Goal: Information Seeking & Learning: Learn about a topic

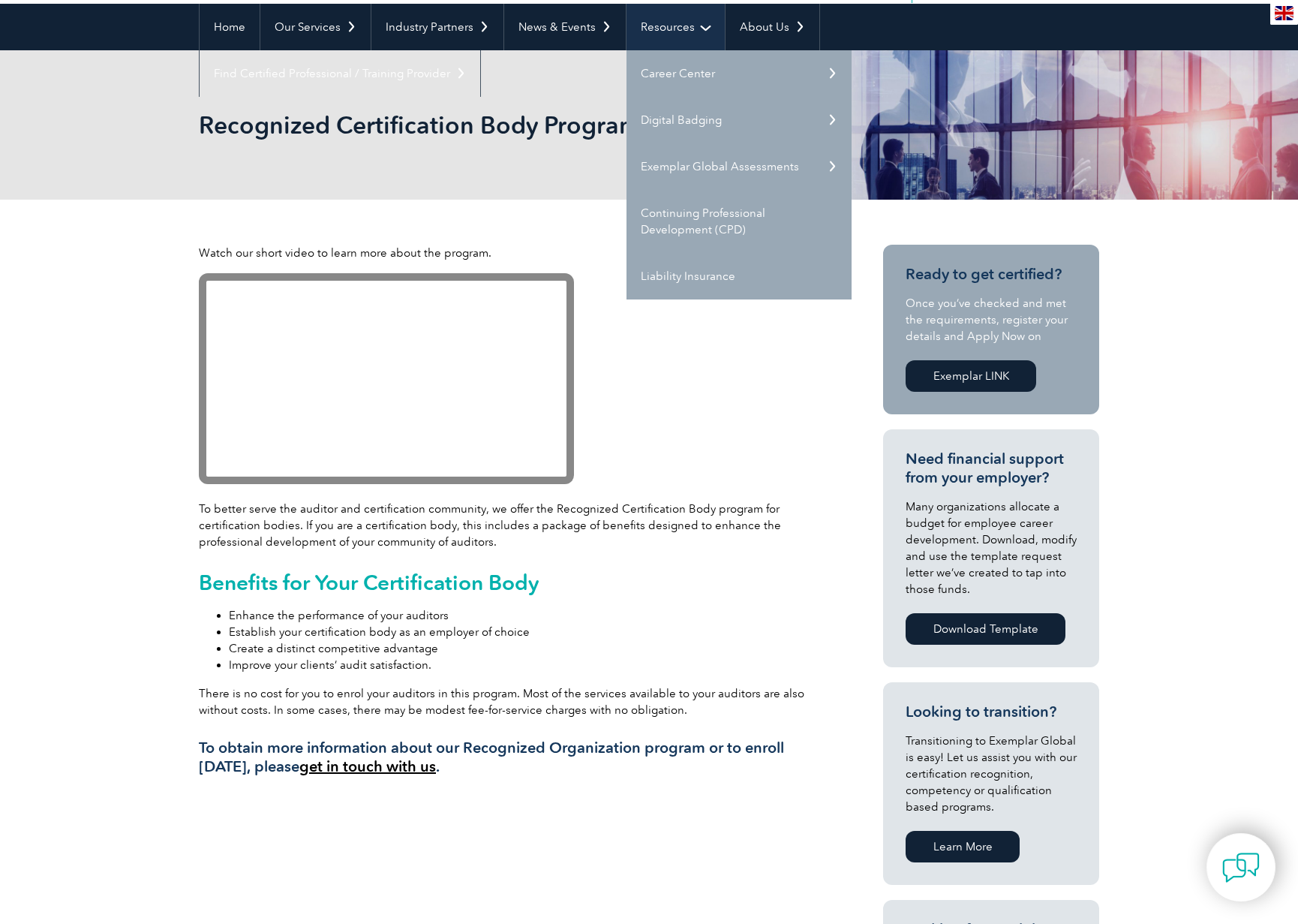
scroll to position [150, 0]
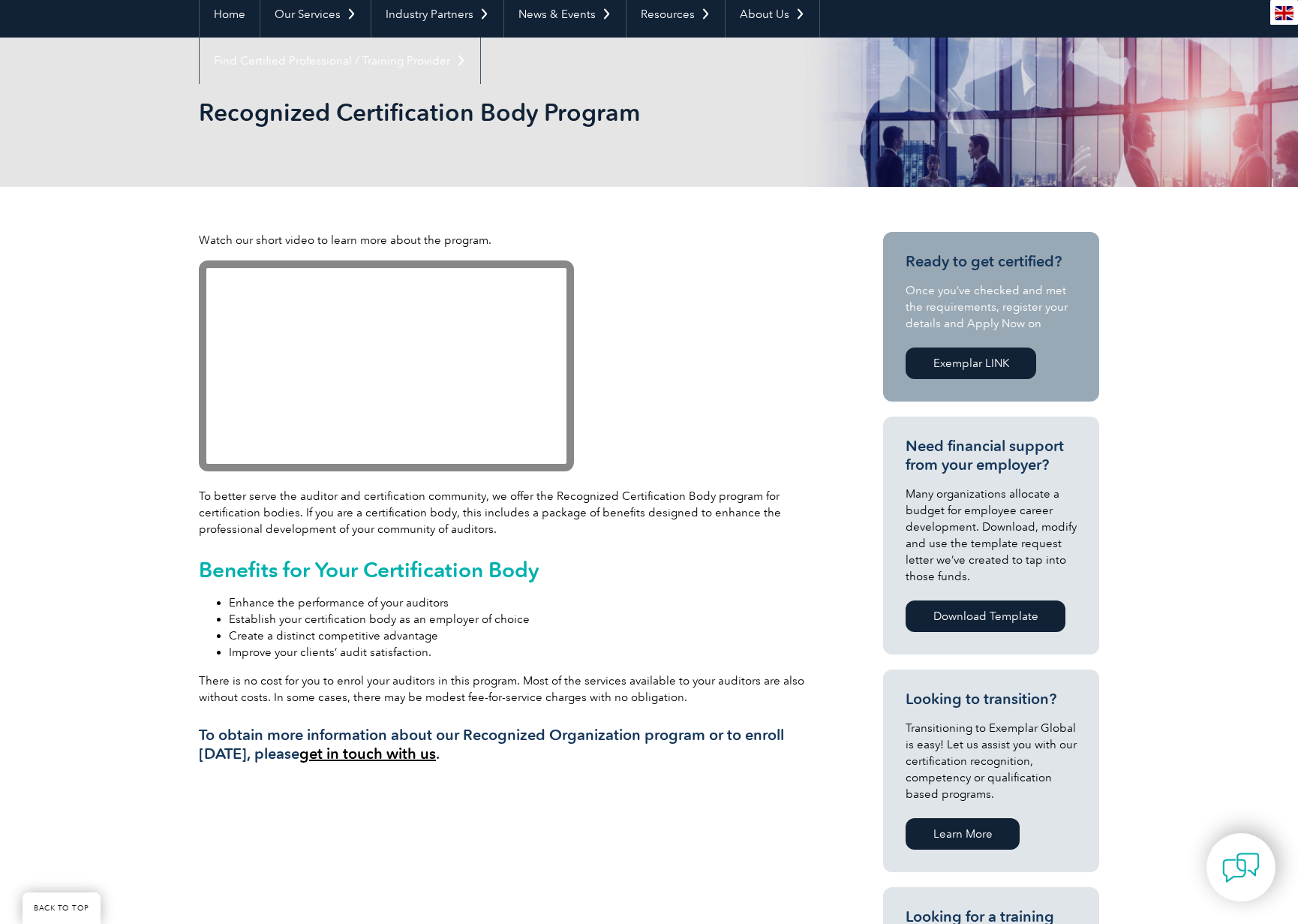
click at [933, 364] on link "Exemplar LINK" at bounding box center [970, 364] width 131 height 32
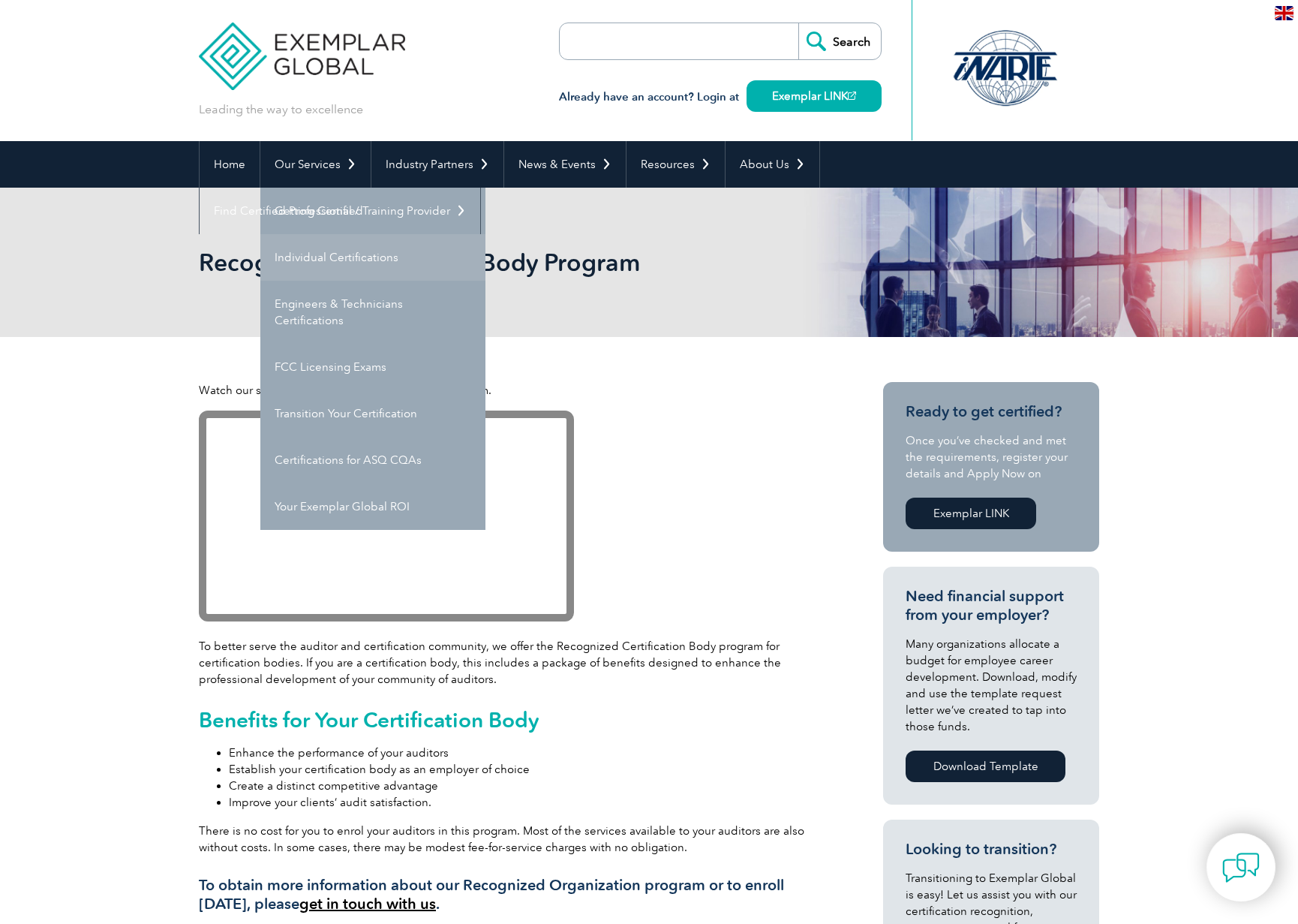
click at [331, 261] on link "Individual Certifications" at bounding box center [373, 257] width 225 height 47
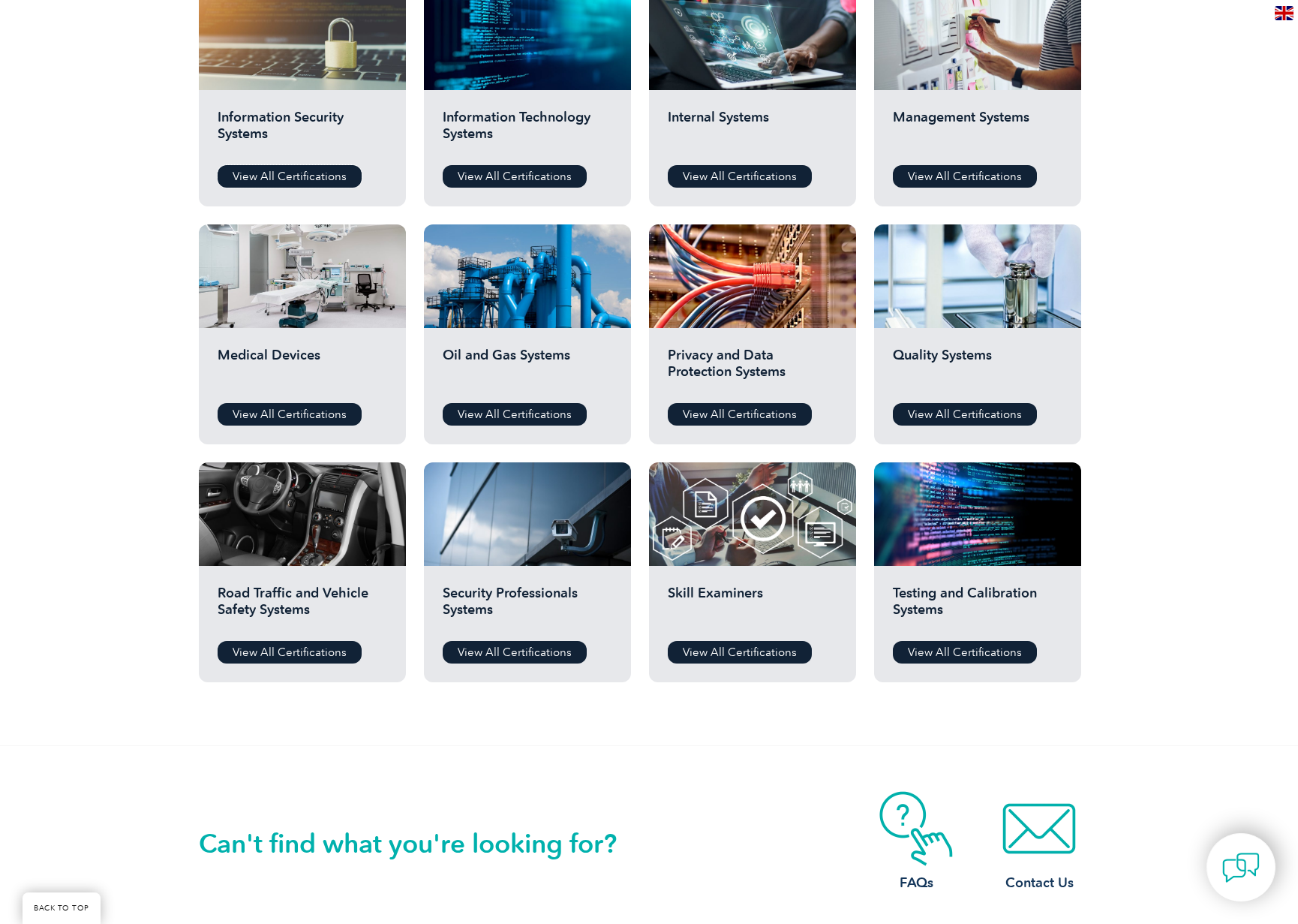
scroll to position [826, 0]
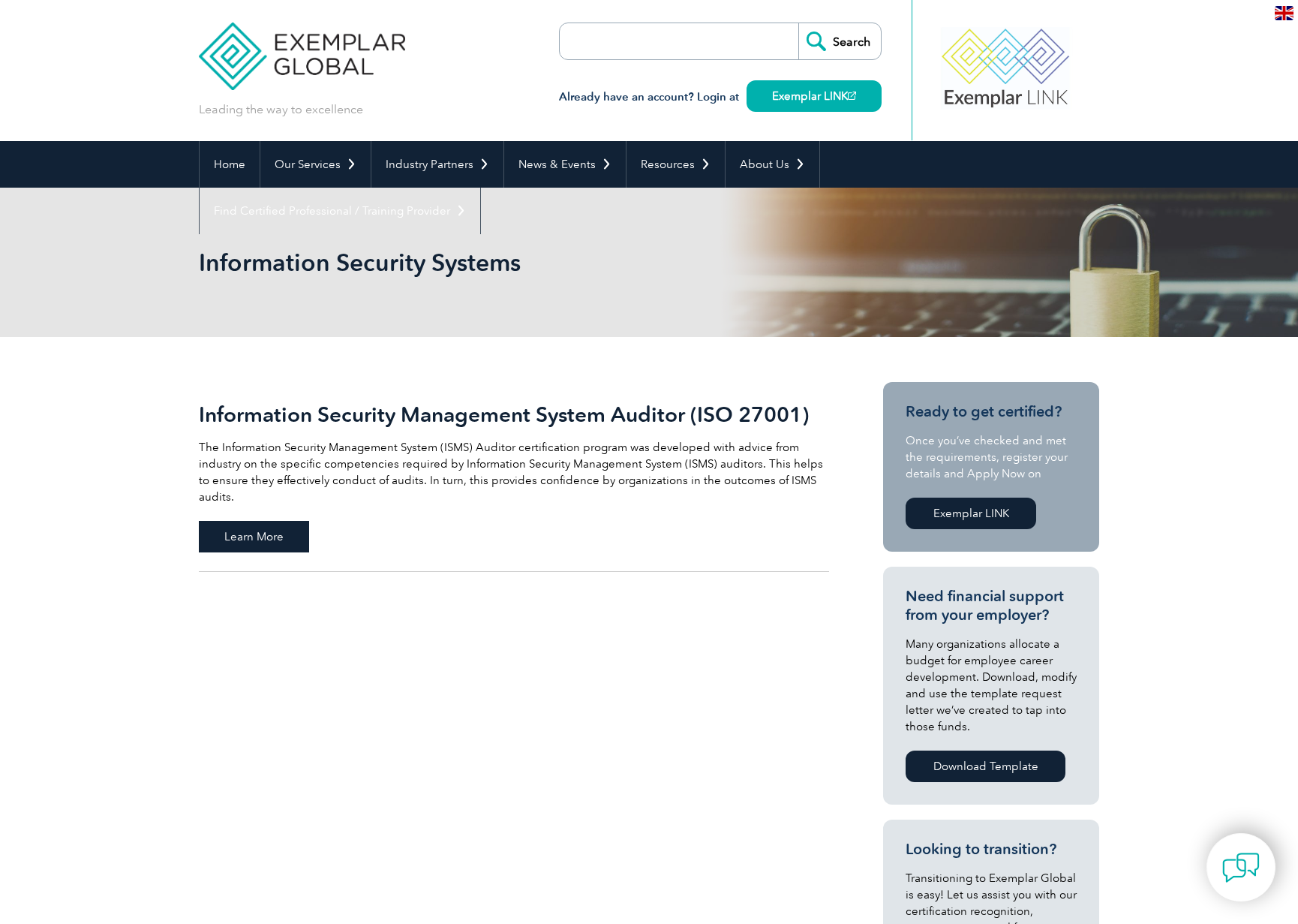
click at [242, 530] on span "Learn More" at bounding box center [254, 537] width 111 height 32
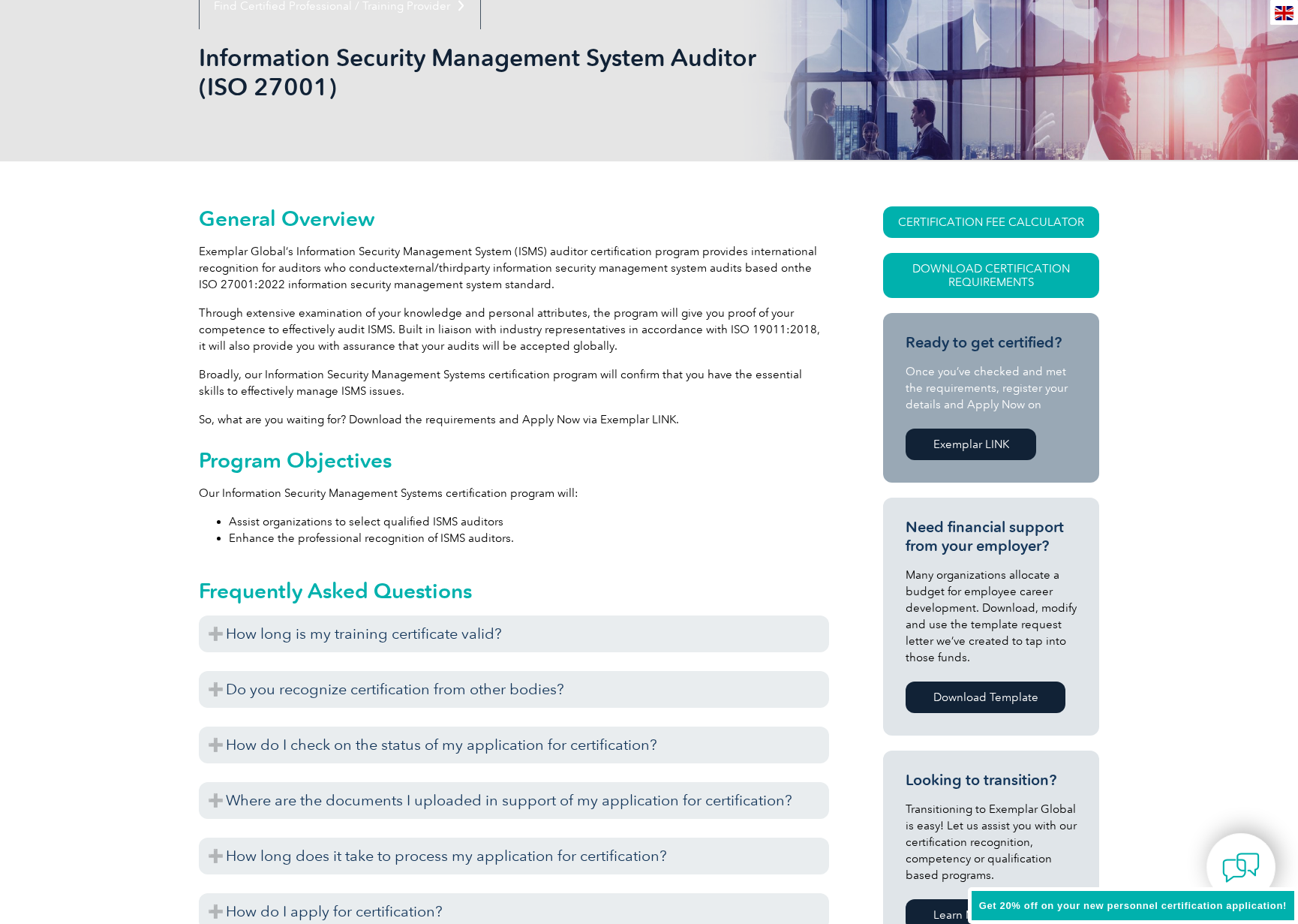
scroll to position [225, 0]
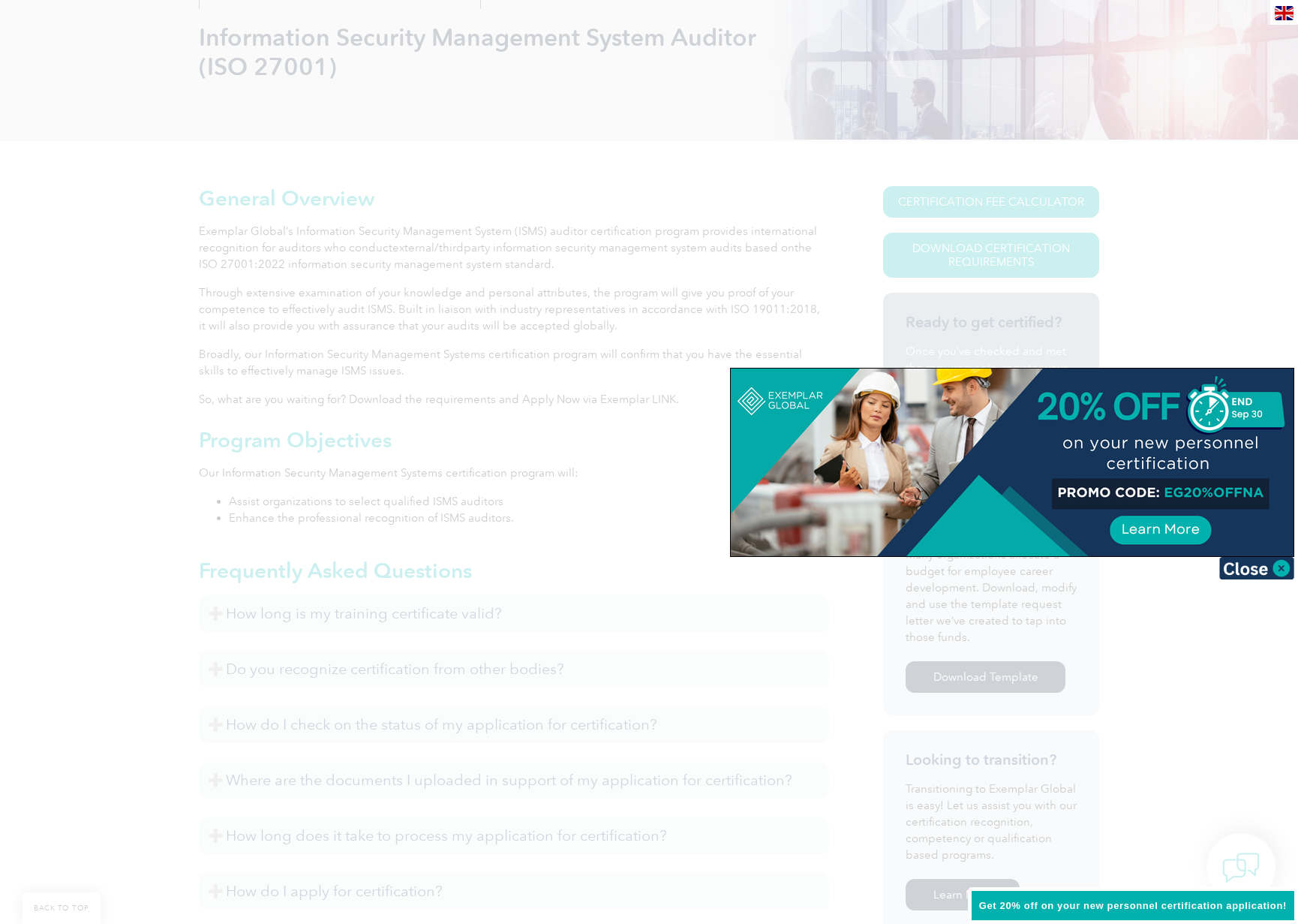
click at [1284, 566] on img at bounding box center [1257, 568] width 75 height 23
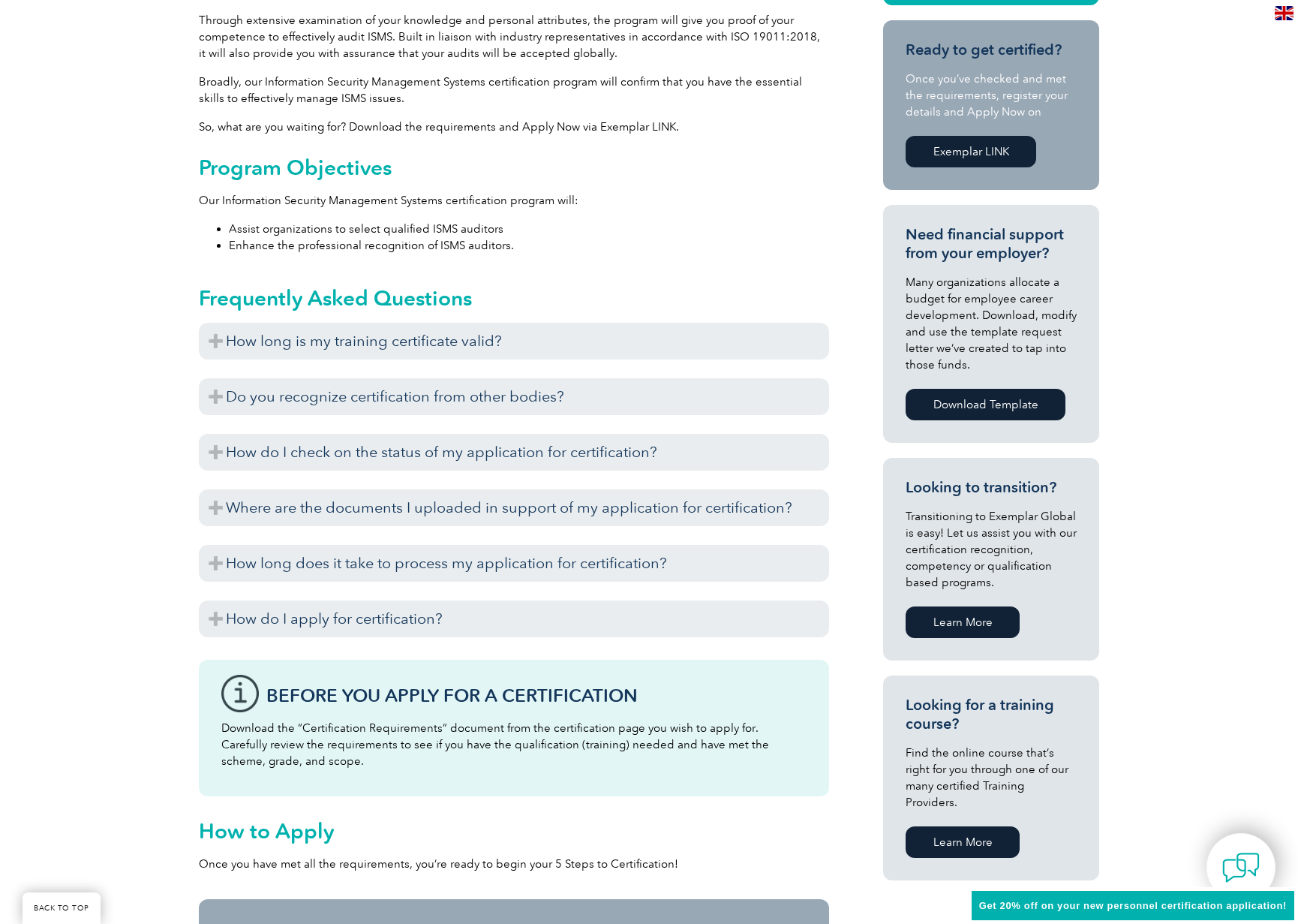
scroll to position [525, 0]
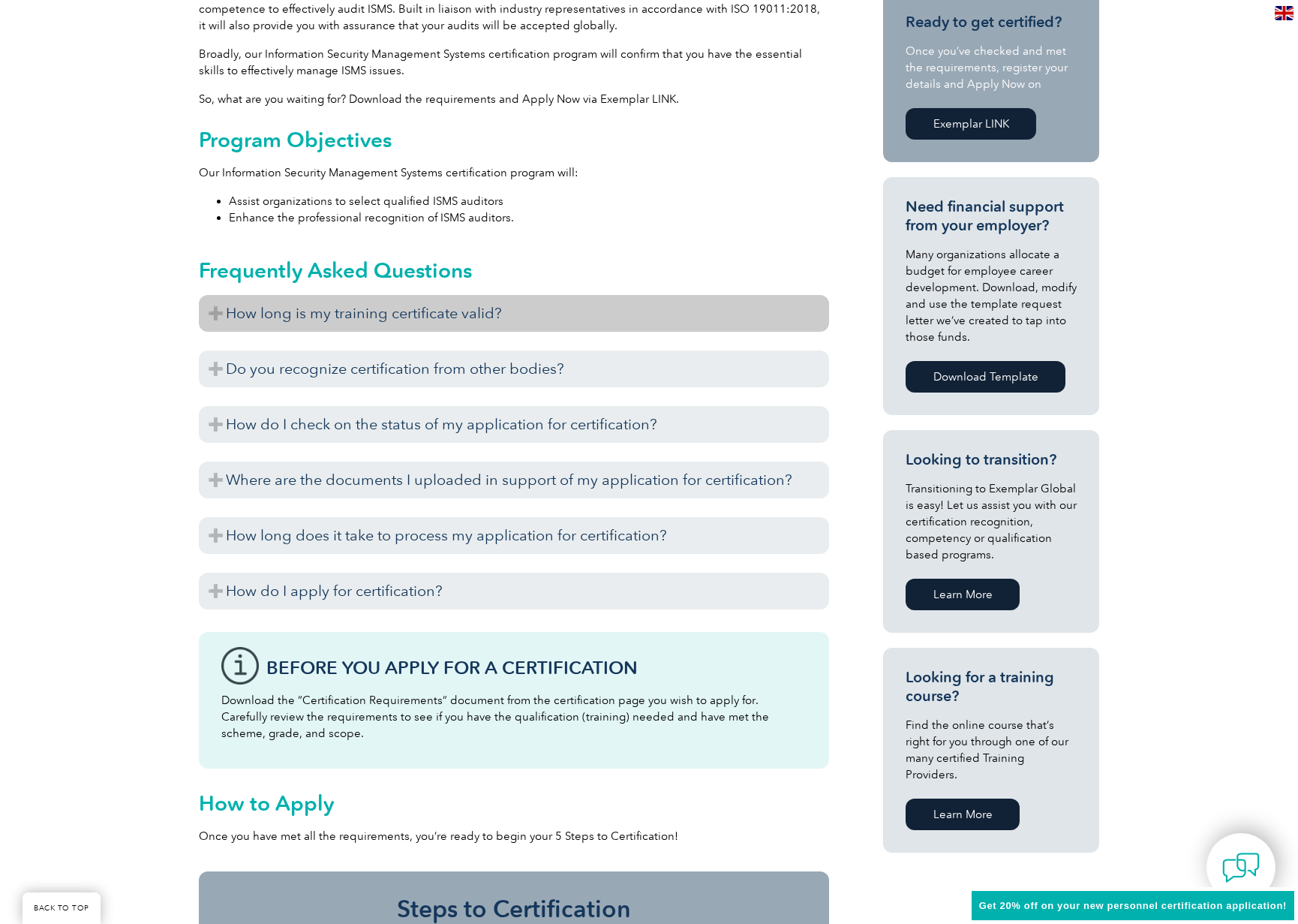
click at [220, 314] on h3 "How long is my training certificate valid?" at bounding box center [514, 314] width 631 height 37
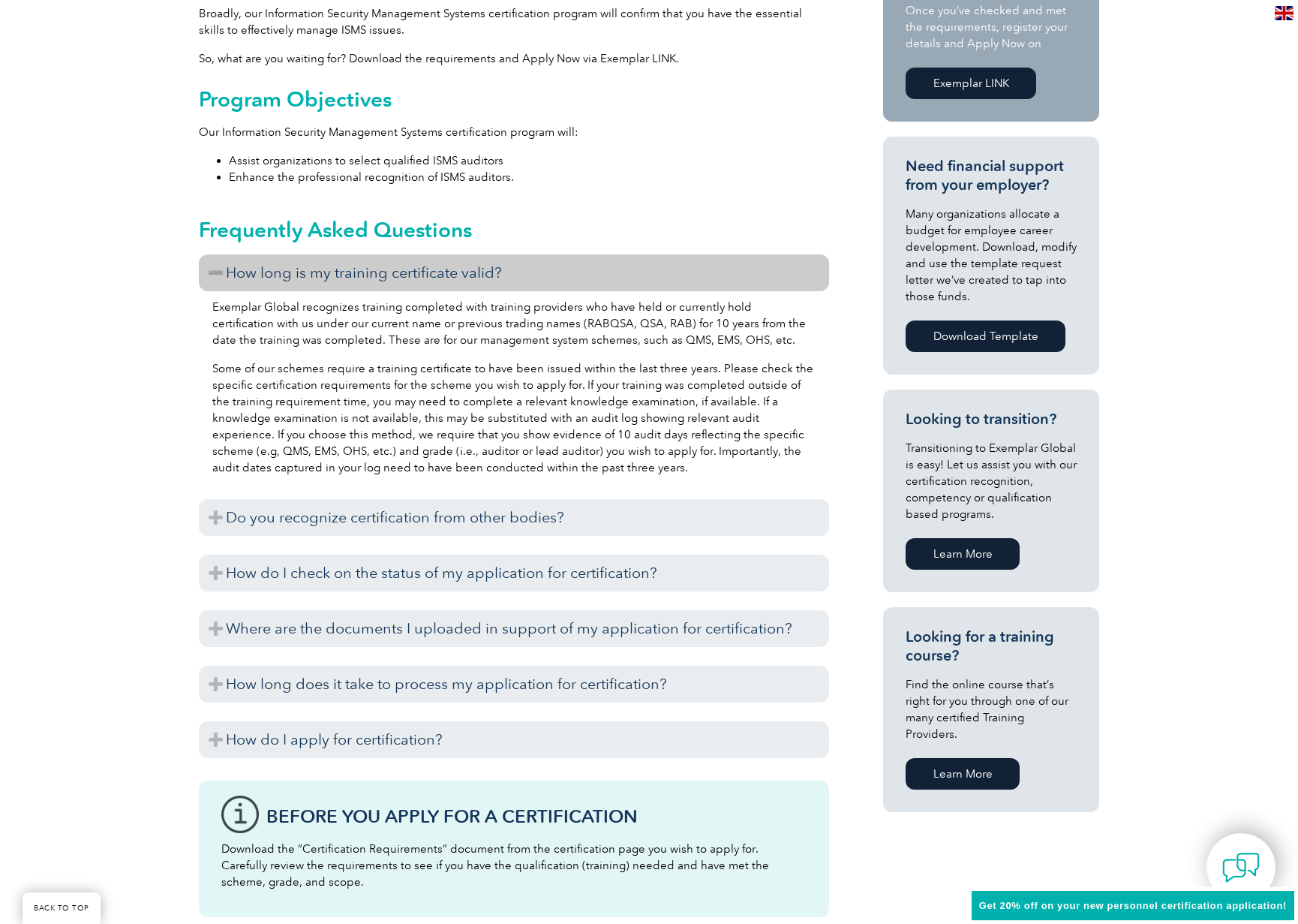
scroll to position [675, 0]
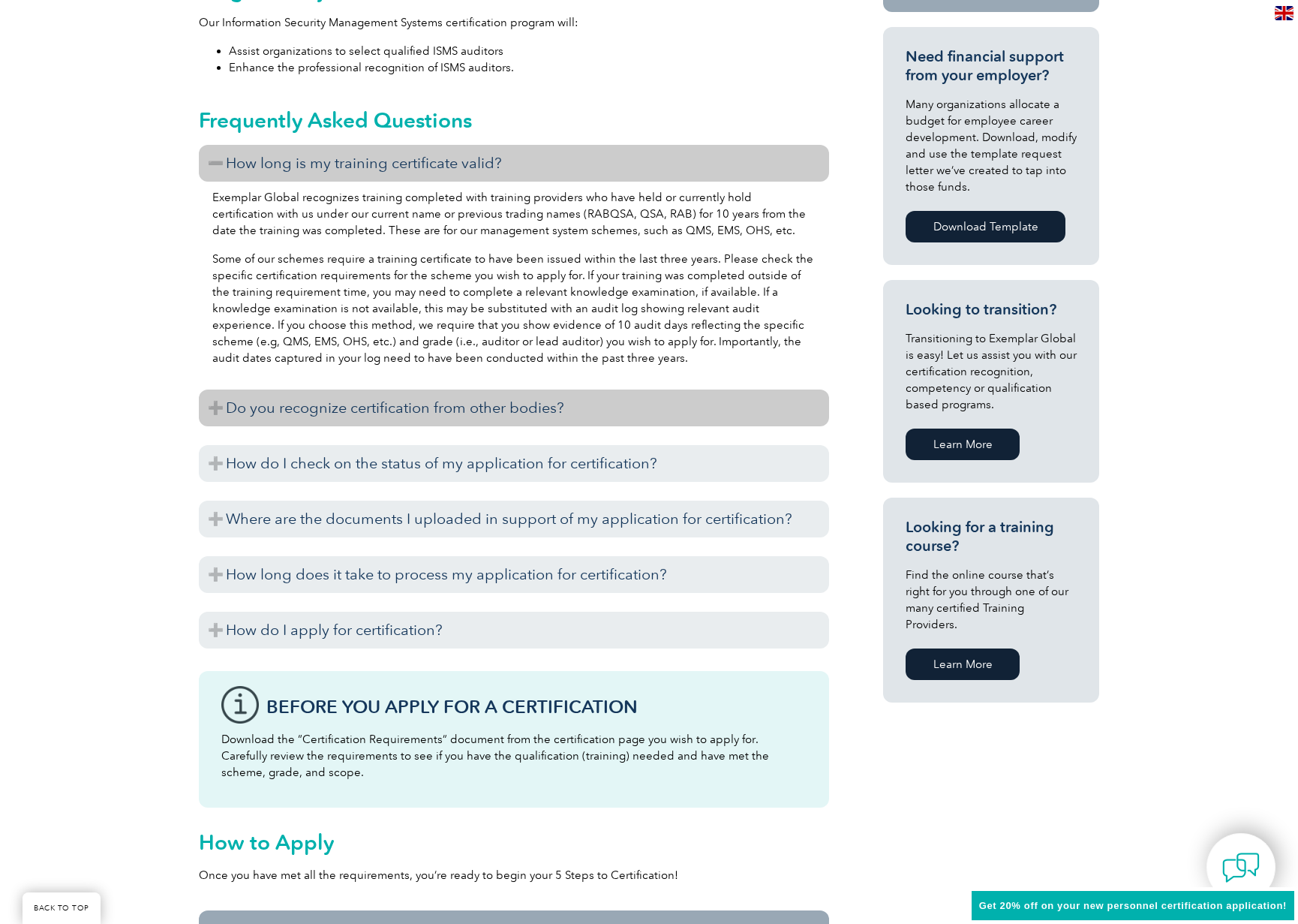
click at [206, 415] on h3 "Do you recognize certification from other bodies?" at bounding box center [514, 408] width 631 height 37
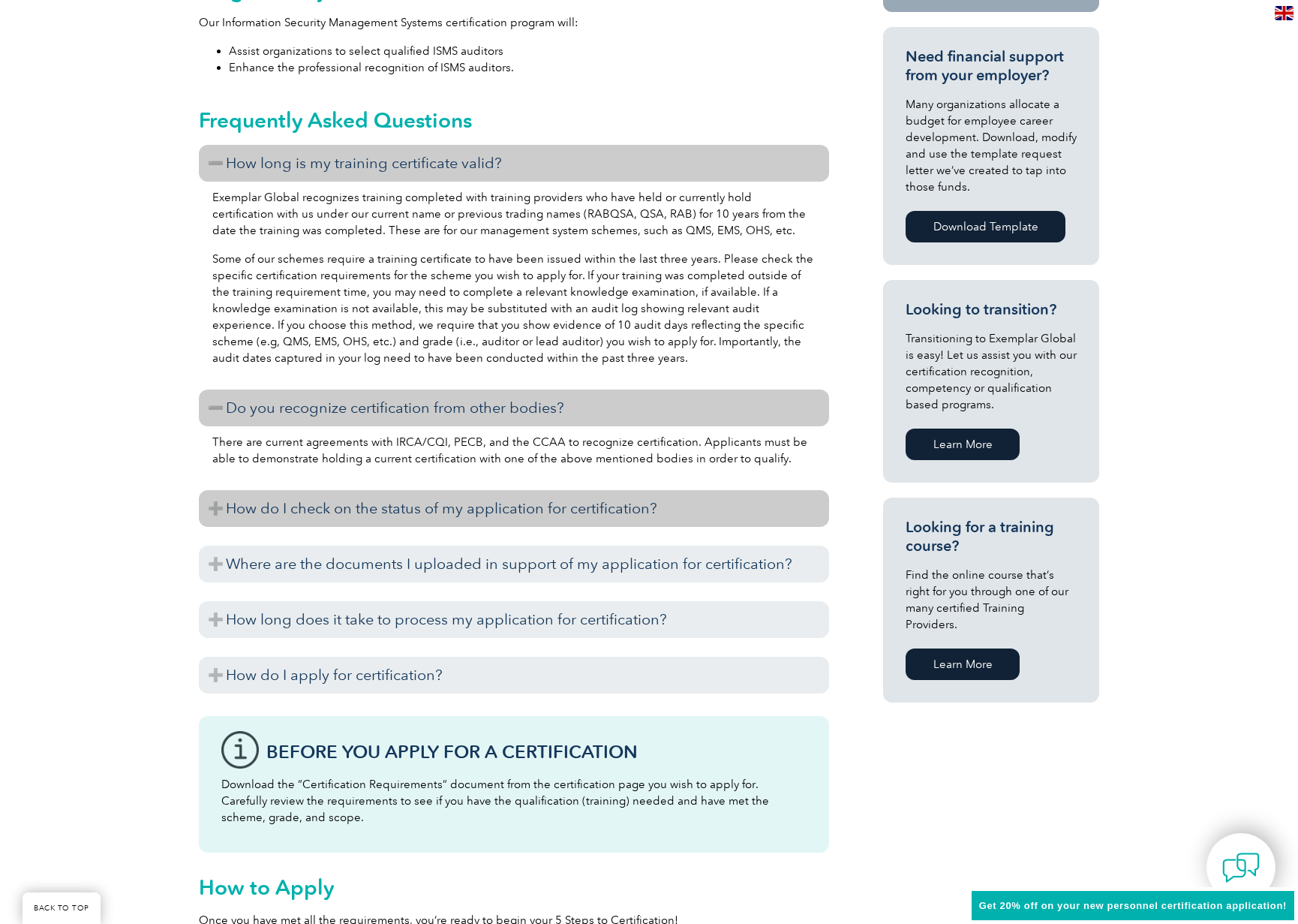
click at [203, 498] on h3 "How do I check on the status of my application for certification?" at bounding box center [514, 509] width 631 height 37
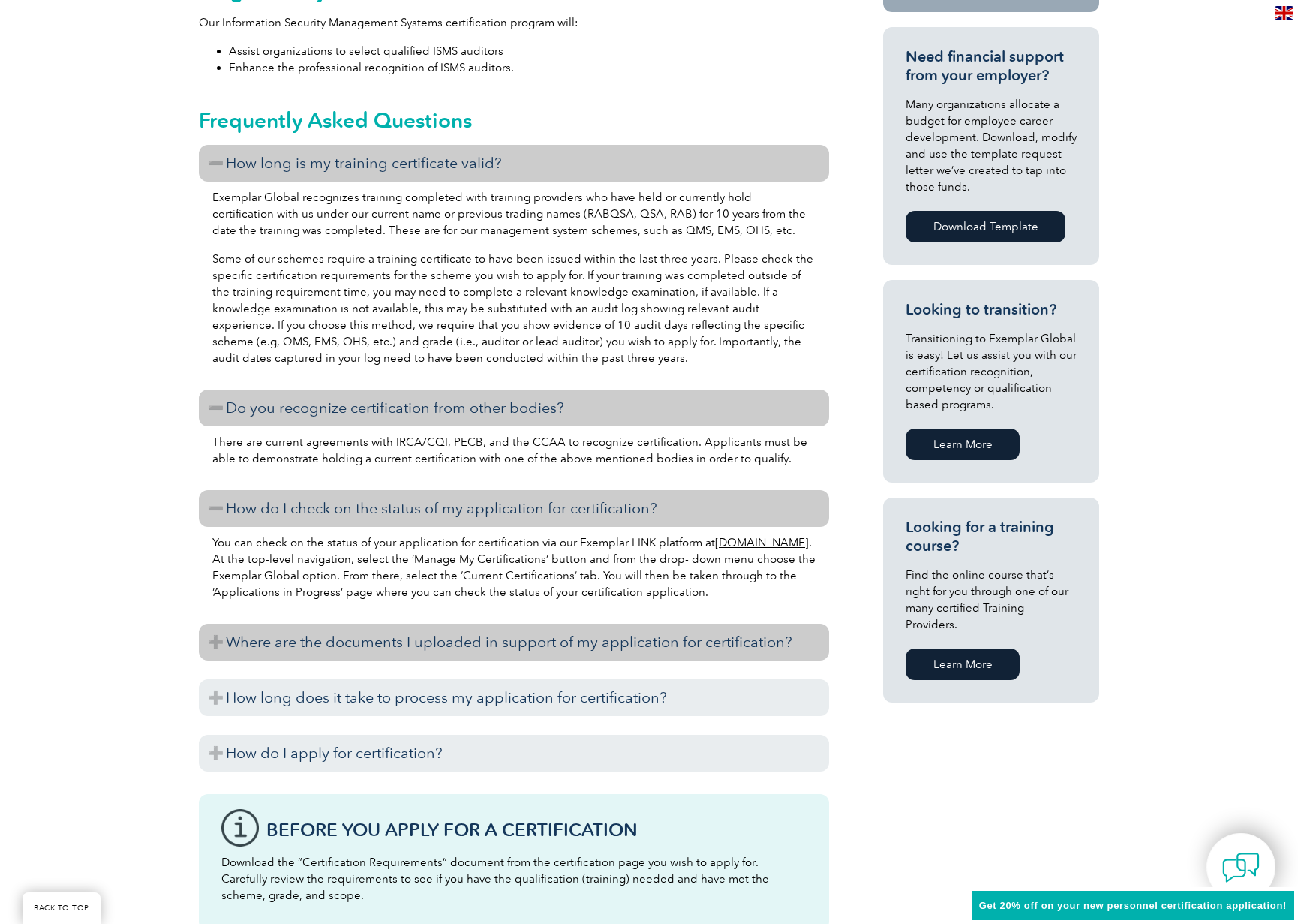
click at [220, 648] on h3 "Where are the documents I uploaded in support of my application for certificati…" at bounding box center [514, 642] width 631 height 37
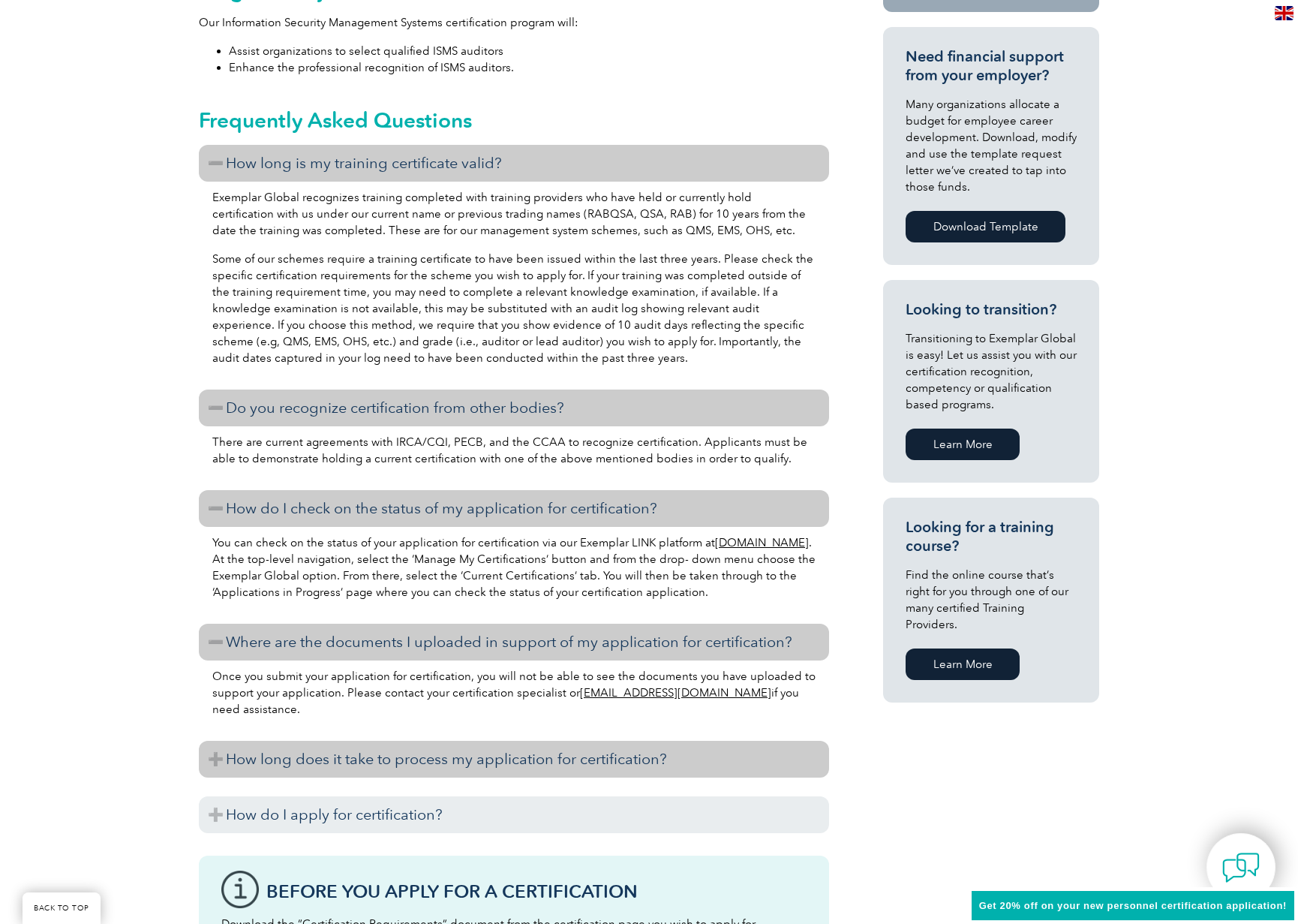
click at [211, 763] on h3 "How long does it take to process my application for certification?" at bounding box center [514, 759] width 631 height 37
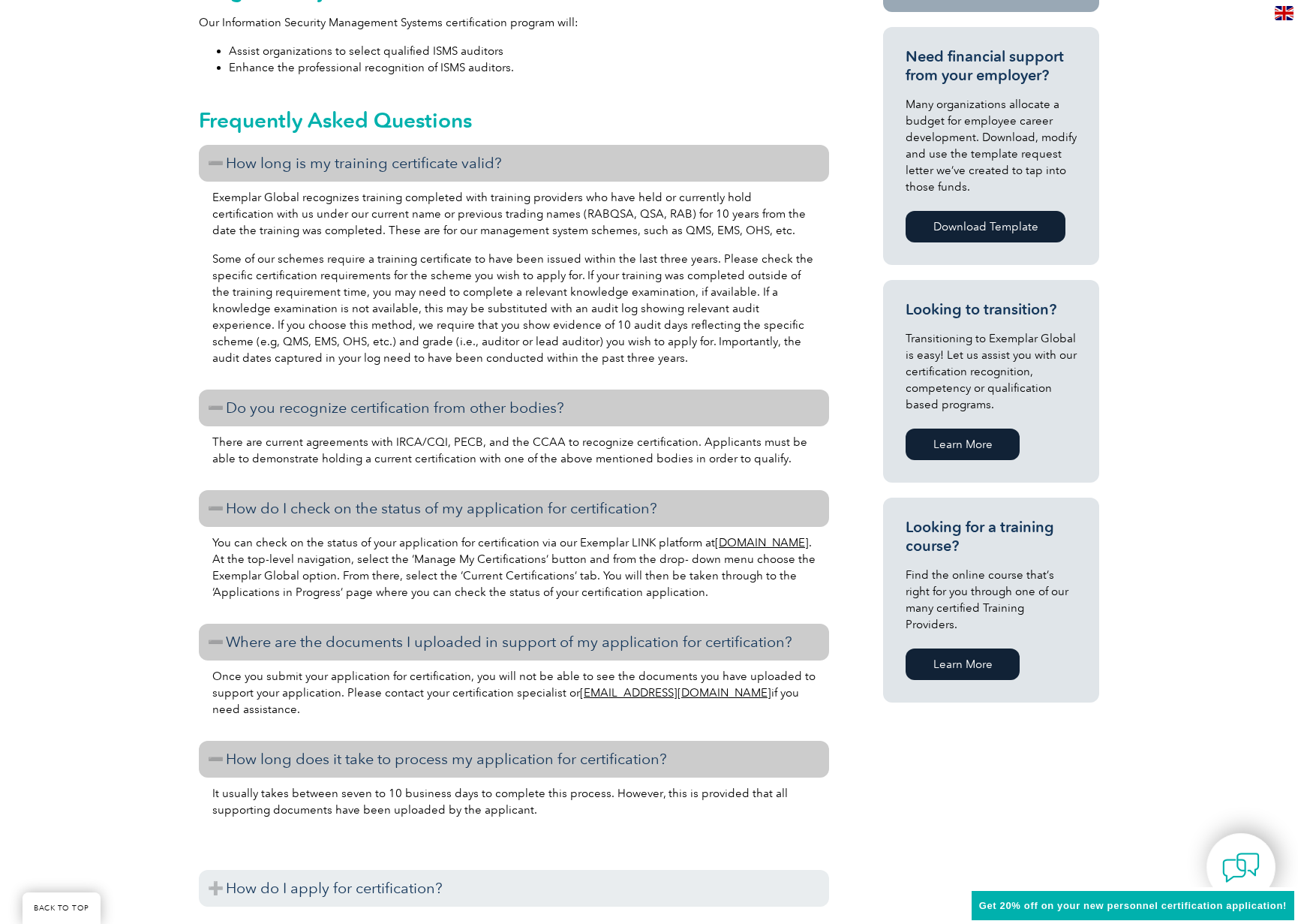
scroll to position [826, 0]
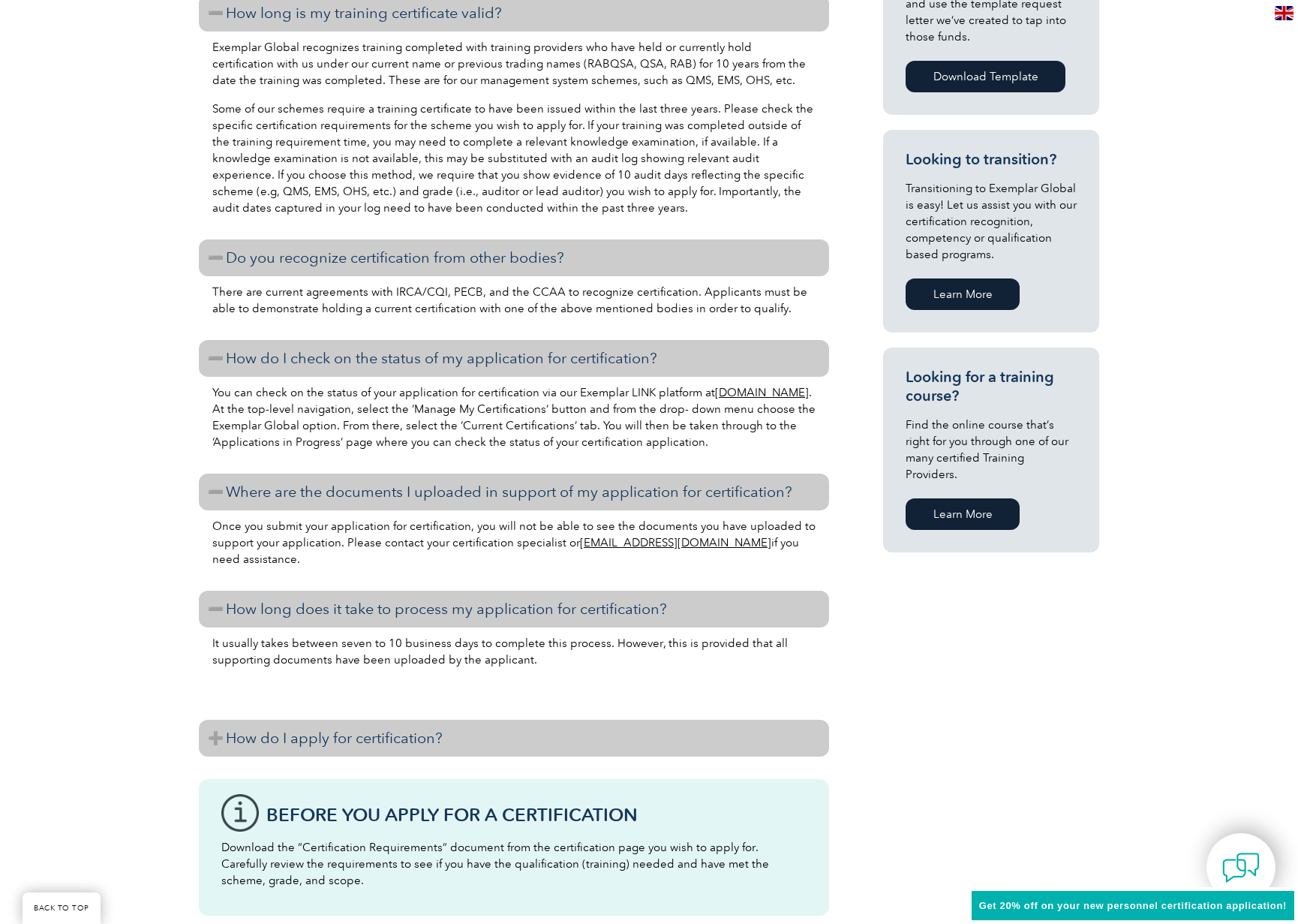
click at [214, 737] on h3 "How do I apply for certification?" at bounding box center [514, 739] width 631 height 37
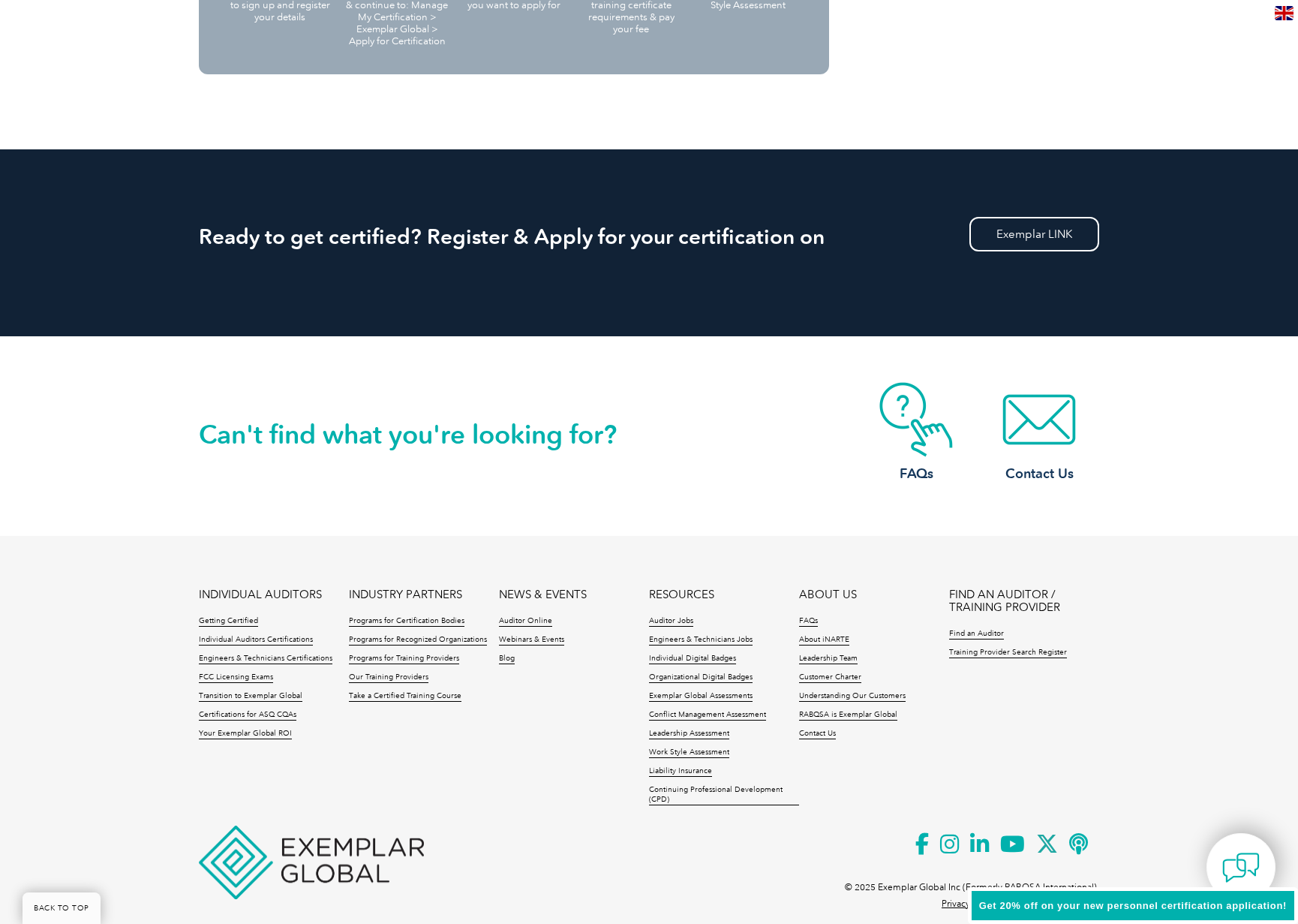
scroll to position [2749, 0]
